Goal: Information Seeking & Learning: Learn about a topic

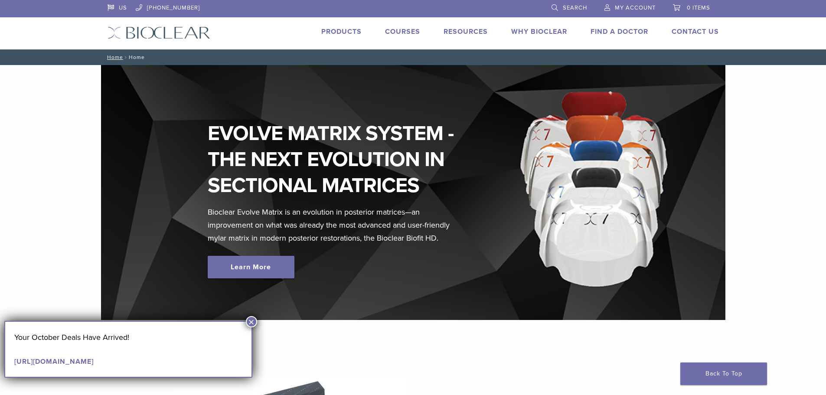
click at [398, 33] on link "Courses" at bounding box center [402, 31] width 35 height 9
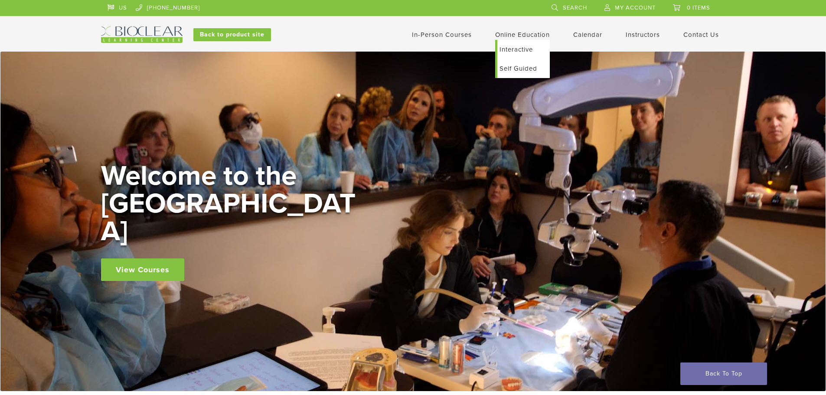
click at [509, 67] on link "Self Guided" at bounding box center [523, 68] width 52 height 19
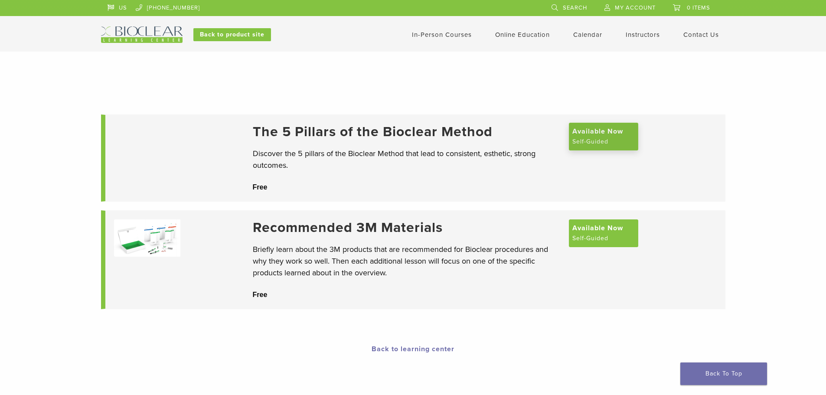
click at [606, 135] on span "Available Now" at bounding box center [597, 131] width 51 height 10
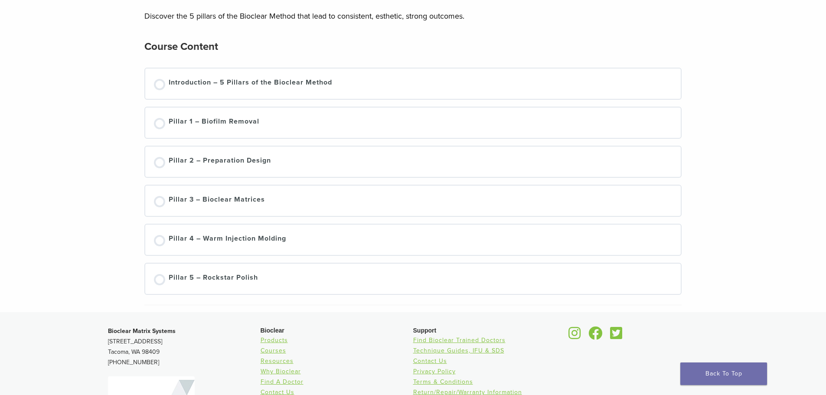
scroll to position [130, 0]
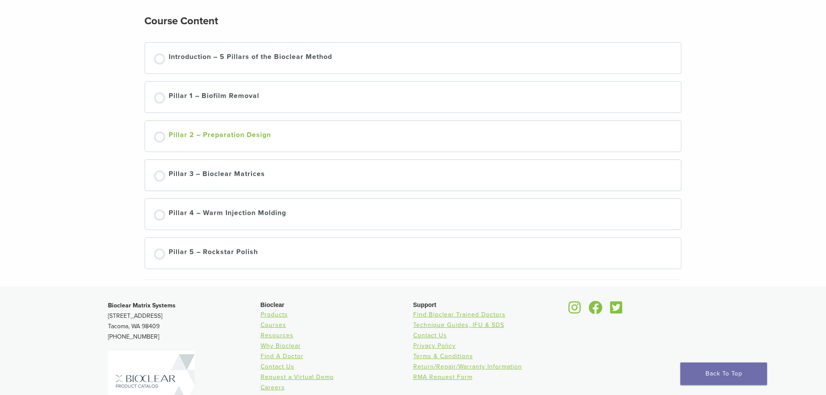
click at [272, 140] on link "Pillar 2 – Preparation Design" at bounding box center [413, 136] width 519 height 13
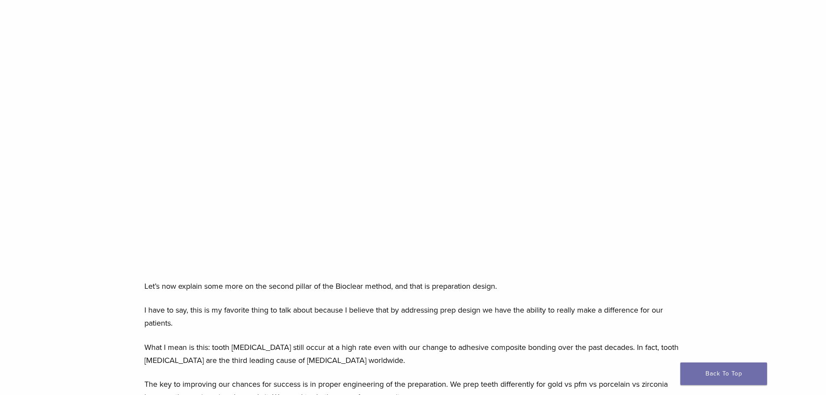
scroll to position [217, 0]
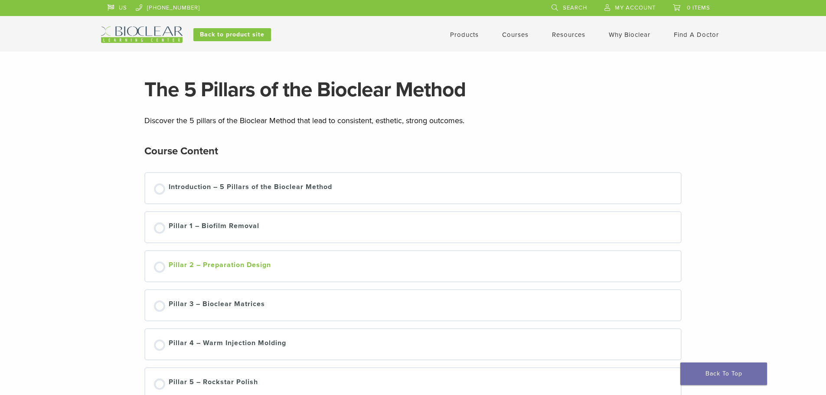
scroll to position [130, 0]
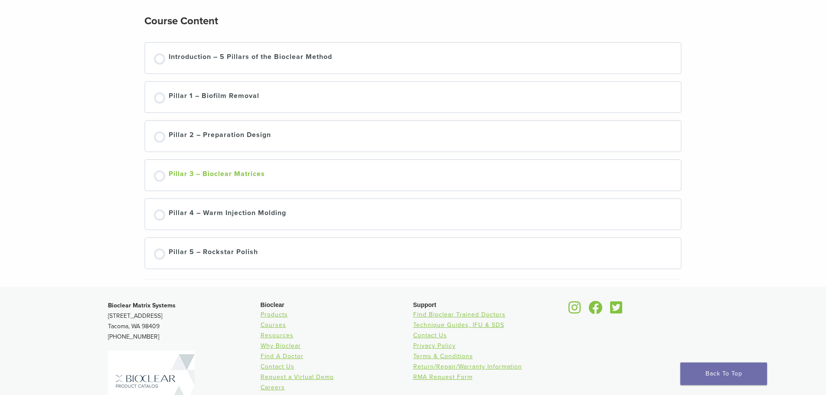
click at [212, 171] on div "Pillar 3 – Bioclear Matrices" at bounding box center [217, 175] width 96 height 13
click at [227, 214] on div "Pillar 4 – Warm Injection Molding" at bounding box center [228, 214] width 118 height 13
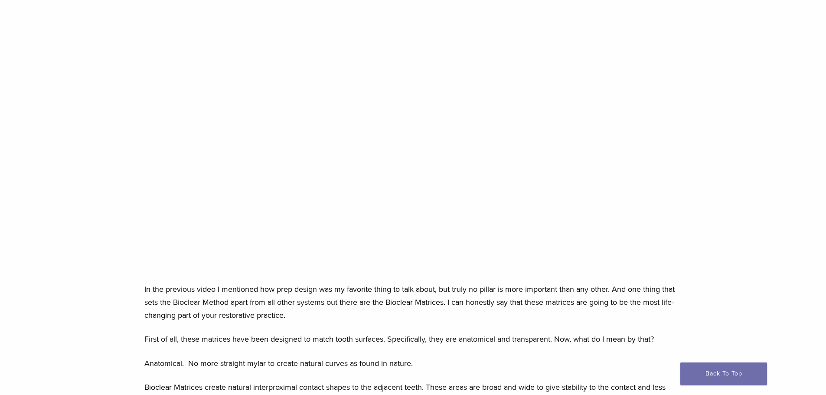
scroll to position [173, 0]
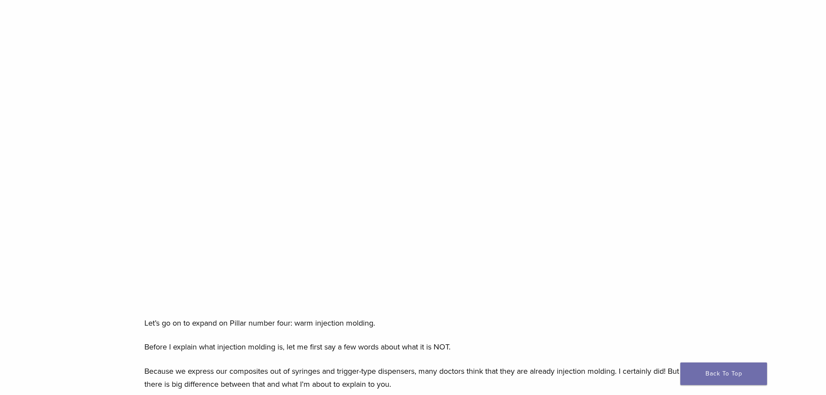
scroll to position [130, 0]
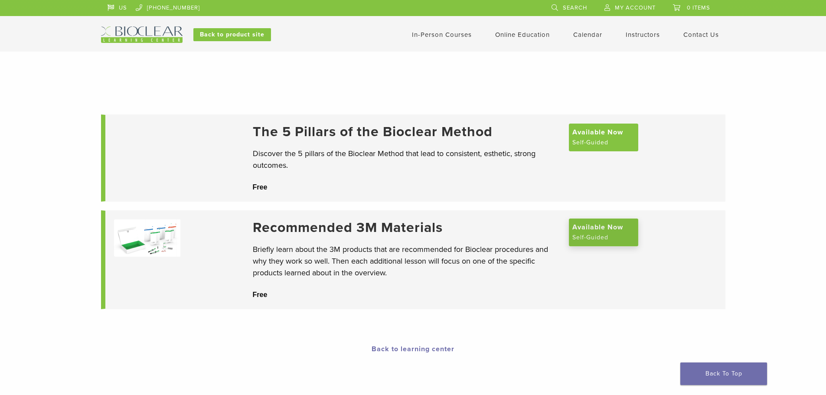
click at [611, 238] on link "Available Now Self-Guided" at bounding box center [603, 233] width 69 height 28
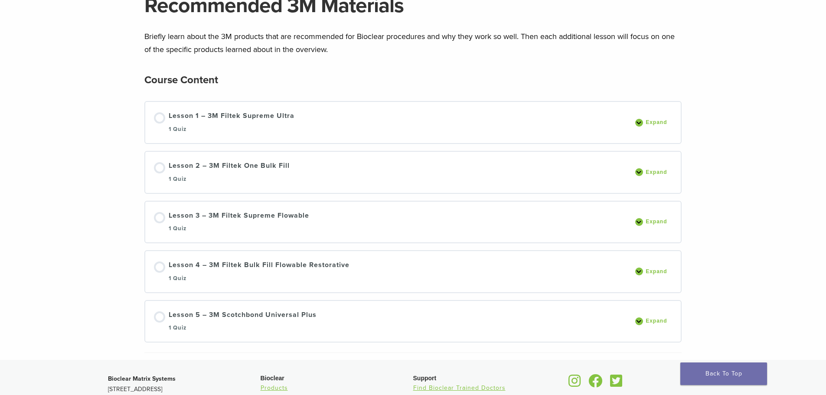
scroll to position [87, 0]
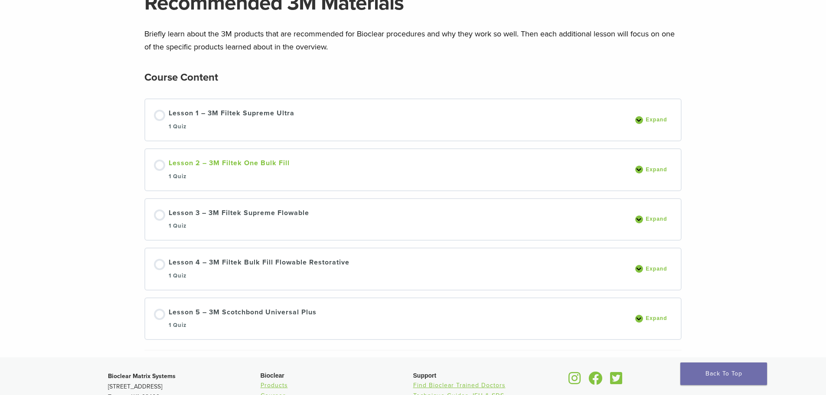
click at [255, 165] on div "Lesson 2 – 3M Filtek One Bulk Fill 1 Quiz" at bounding box center [229, 170] width 121 height 24
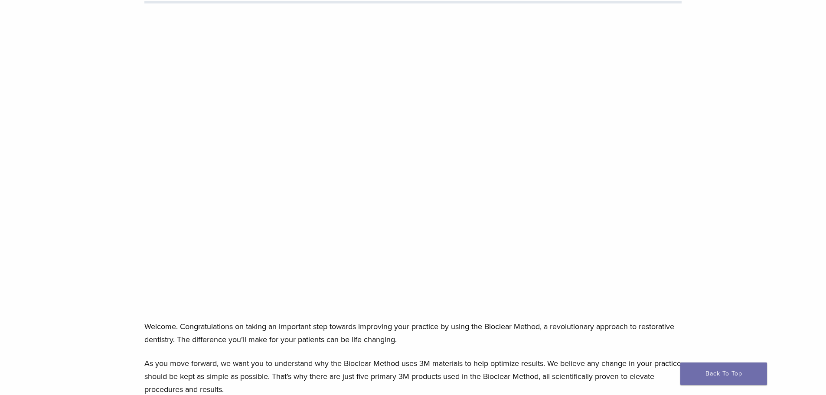
scroll to position [87, 0]
